Goal: Task Accomplishment & Management: Use online tool/utility

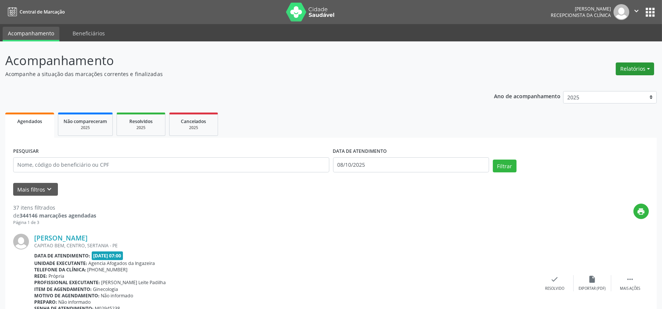
click at [631, 65] on button "Relatórios" at bounding box center [635, 68] width 38 height 13
click at [606, 81] on link "Agendamentos" at bounding box center [613, 84] width 81 height 11
select select "9"
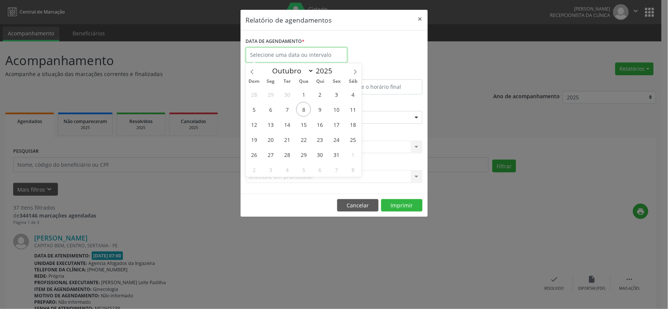
click at [280, 54] on input "text" at bounding box center [297, 54] width 102 height 15
click at [320, 110] on span "9" at bounding box center [320, 109] width 15 height 15
type input "09/10/2025"
click at [320, 110] on span "9" at bounding box center [320, 109] width 15 height 15
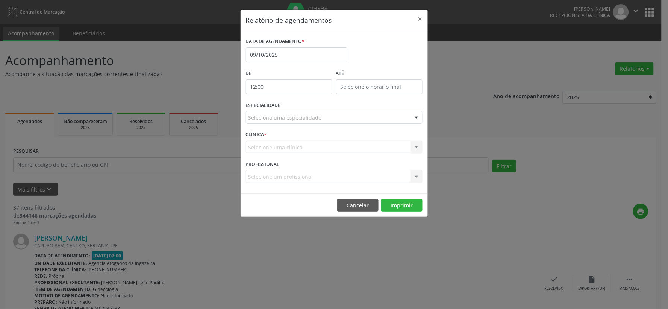
click at [291, 86] on input "12:00" at bounding box center [289, 86] width 86 height 15
click at [299, 103] on span at bounding box center [299, 107] width 5 height 8
type input "11:00"
type input "11"
click at [299, 103] on span at bounding box center [299, 107] width 5 height 8
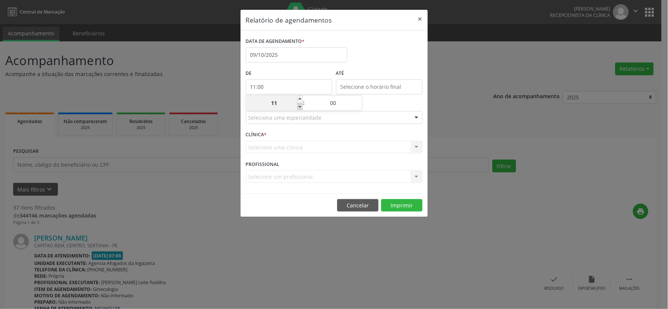
type input "10:00"
type input "10"
click at [299, 103] on span at bounding box center [299, 107] width 5 height 8
type input "09:00"
type input "09"
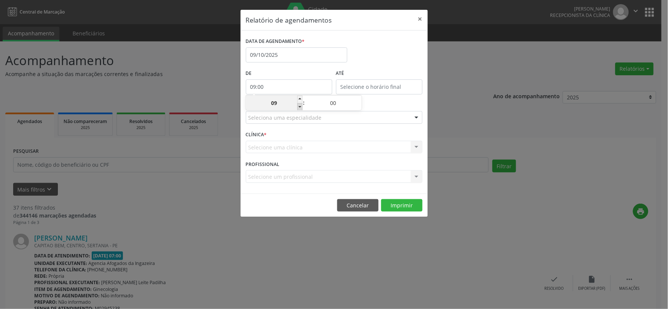
click at [299, 103] on span at bounding box center [299, 107] width 5 height 8
type input "08:00"
type input "08"
click at [359, 99] on span at bounding box center [359, 100] width 5 height 8
type input "08:05"
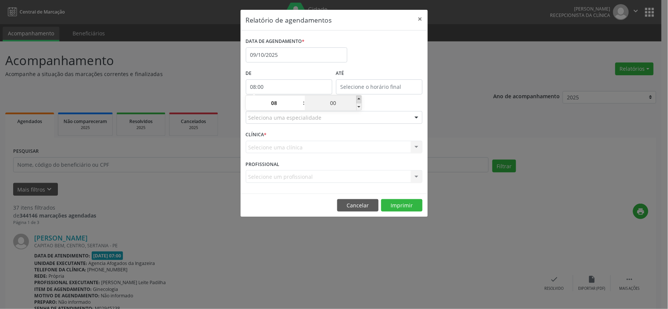
type input "05"
click at [359, 99] on span at bounding box center [359, 100] width 5 height 8
type input "08:10"
type input "10"
click at [359, 99] on span at bounding box center [359, 100] width 5 height 8
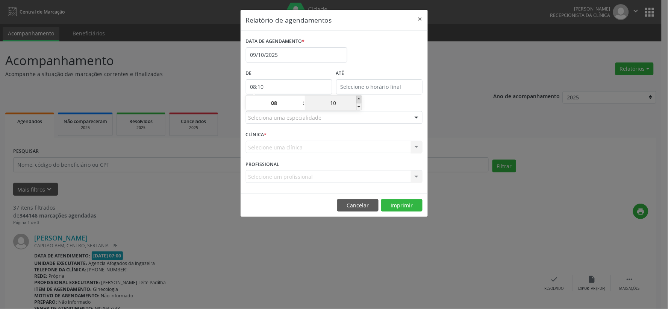
type input "08:15"
type input "15"
click at [359, 99] on span at bounding box center [359, 100] width 5 height 8
type input "08:20"
type input "20"
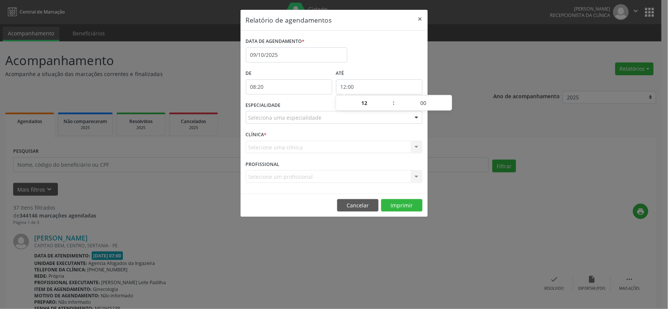
click at [341, 81] on input "12:00" at bounding box center [379, 86] width 86 height 15
click at [389, 97] on span at bounding box center [390, 100] width 5 height 8
type input "13:00"
type input "13"
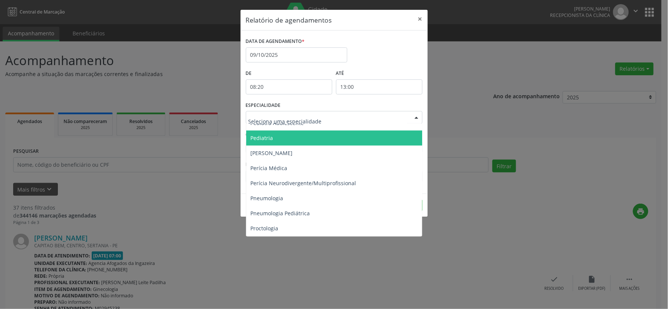
scroll to position [1170, 0]
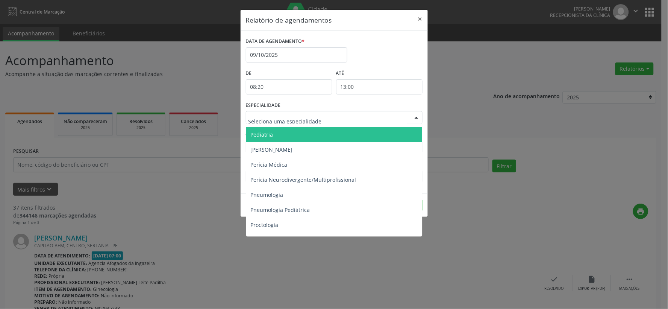
click at [259, 137] on span "Pediatria" at bounding box center [262, 134] width 23 height 7
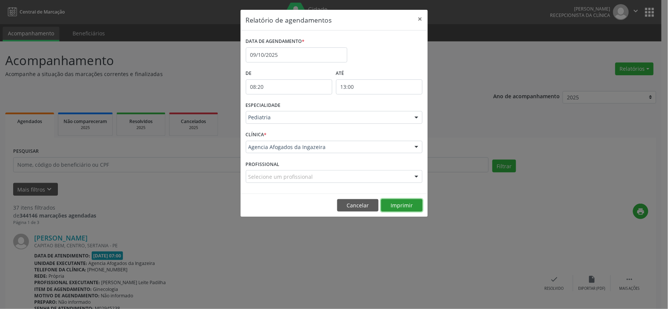
click at [391, 204] on button "Imprimir" at bounding box center [401, 205] width 41 height 13
